Goal: Task Accomplishment & Management: Use online tool/utility

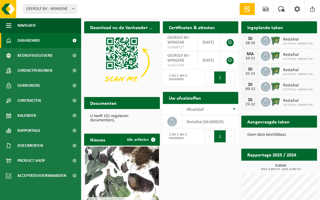
click at [274, 123] on h2 "Aangevraagde taken" at bounding box center [269, 122] width 54 height 12
click at [263, 124] on h2 "Aangevraagde taken" at bounding box center [269, 122] width 54 height 12
click at [263, 31] on h2 "Ingeplande taken" at bounding box center [266, 27] width 48 height 12
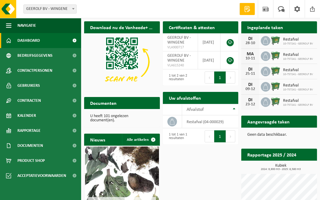
click at [284, 125] on h2 "Aangevraagde taken" at bounding box center [269, 122] width 54 height 12
click at [282, 123] on h2 "Aangevraagde taken" at bounding box center [269, 122] width 54 height 12
click at [38, 40] on span "Dashboard" at bounding box center [28, 40] width 23 height 15
click at [286, 125] on h2 "Aangevraagde taken" at bounding box center [269, 122] width 54 height 12
click at [282, 123] on h2 "Aangevraagde taken" at bounding box center [269, 122] width 54 height 12
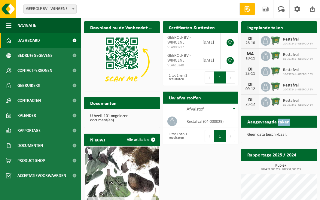
click at [282, 123] on h2 "Aangevraagde taken" at bounding box center [269, 122] width 54 height 12
click at [283, 136] on p "Geen data beschikbaar." at bounding box center [280, 135] width 64 height 4
click at [234, 108] on th "Afvalstof" at bounding box center [210, 109] width 56 height 11
click at [230, 136] on button "Volgende" at bounding box center [230, 137] width 9 height 12
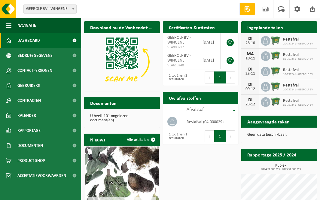
click at [220, 137] on button "1" at bounding box center [220, 137] width 12 height 12
click at [195, 123] on td "restafval (04-000029)" at bounding box center [210, 122] width 56 height 13
click at [220, 79] on button "1" at bounding box center [220, 78] width 12 height 12
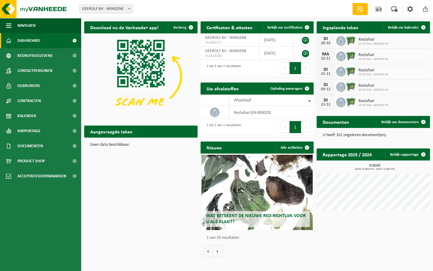
click at [320, 49] on div "MA 10-11 Restafval 10-757241 - GEEROLF BV" at bounding box center [373, 56] width 113 height 15
click at [320, 40] on icon at bounding box center [341, 41] width 6 height 6
click at [320, 39] on img at bounding box center [351, 40] width 10 height 10
click at [320, 40] on img at bounding box center [351, 40] width 10 height 10
click at [320, 26] on span "Bekijk uw kalender" at bounding box center [403, 28] width 31 height 4
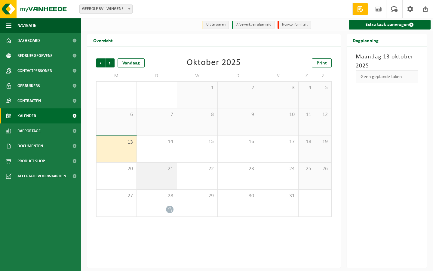
click at [169, 171] on span "21" at bounding box center [157, 168] width 34 height 7
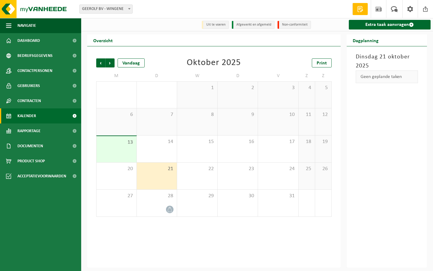
click at [169, 171] on span "21" at bounding box center [157, 168] width 34 height 7
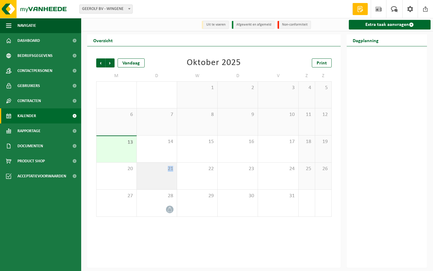
click at [169, 171] on span "21" at bounding box center [157, 168] width 34 height 7
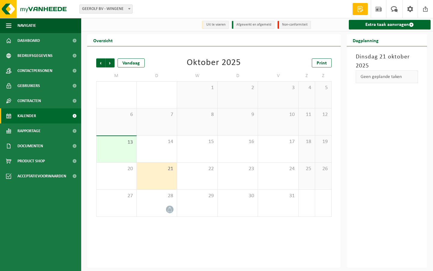
click at [386, 78] on div "Geen geplande taken" at bounding box center [387, 76] width 63 height 13
click at [399, 24] on link "Extra taak aanvragen" at bounding box center [390, 25] width 82 height 10
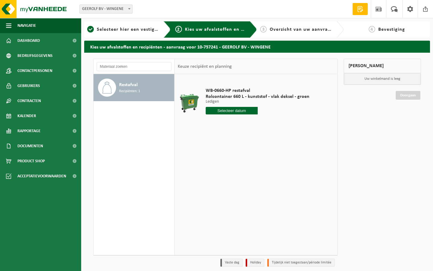
click at [242, 111] on input "text" at bounding box center [232, 111] width 52 height 8
click at [211, 163] on div "29 30 1 2 3 4 5 6 7 8 9 10 11 12 13 14 15 16 17 18 19 20 21 22 23 24 25 26 27 2…" at bounding box center [243, 164] width 74 height 48
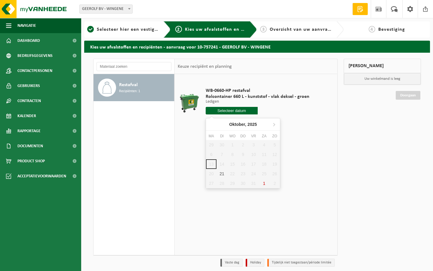
click at [222, 164] on div "29 30 1 2 3 4 5 6 7 8 9 10 11 12 13 14 15 16 17 18 19 20 21 22 23 24 25 26 27 2…" at bounding box center [243, 164] width 74 height 48
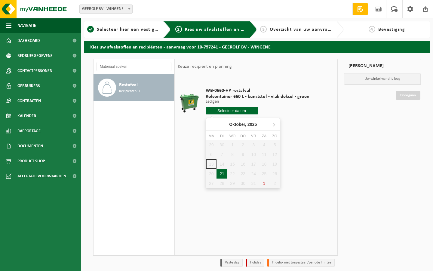
click at [223, 174] on div "21" at bounding box center [222, 174] width 11 height 10
type input "Van 2025-10-21"
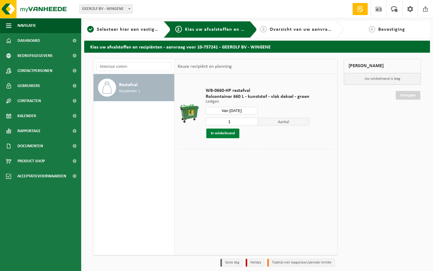
click at [226, 132] on button "In winkelmand" at bounding box center [222, 133] width 33 height 10
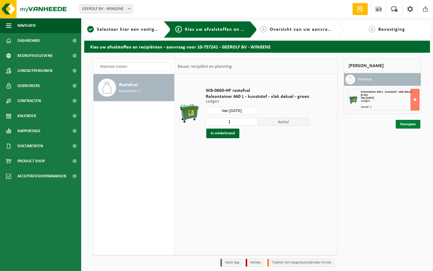
click at [406, 124] on link "Doorgaan" at bounding box center [408, 124] width 25 height 9
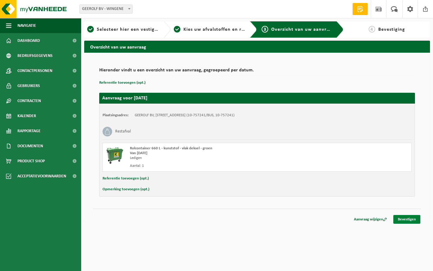
click at [409, 218] on link "Bevestigen" at bounding box center [406, 219] width 27 height 9
click at [409, 217] on link "Bevestigen" at bounding box center [406, 219] width 27 height 9
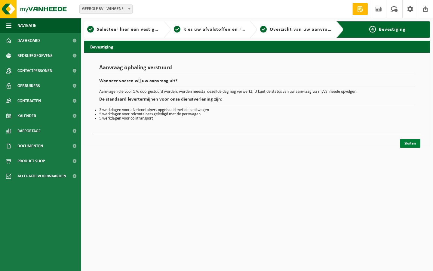
click at [413, 143] on link "Sluiten" at bounding box center [410, 143] width 20 height 9
